Goal: Transaction & Acquisition: Purchase product/service

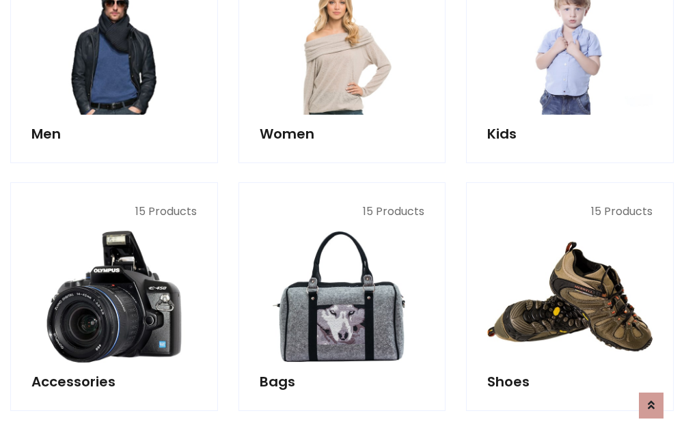
scroll to position [457, 0]
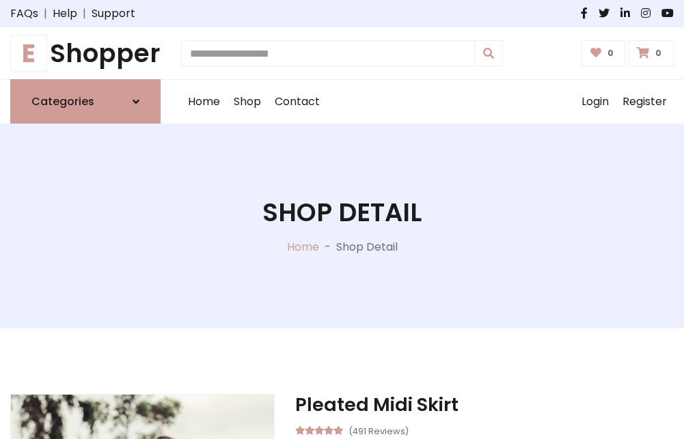
click at [85, 53] on h1 "E Shopper" at bounding box center [85, 53] width 150 height 30
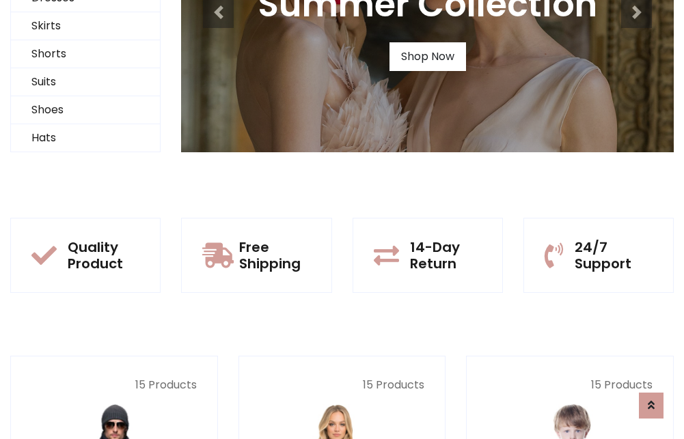
scroll to position [132, 0]
